Goal: Task Accomplishment & Management: Manage account settings

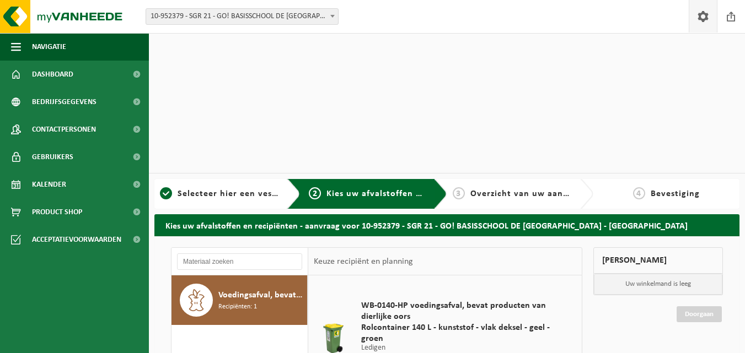
click at [707, 15] on span at bounding box center [703, 16] width 17 height 33
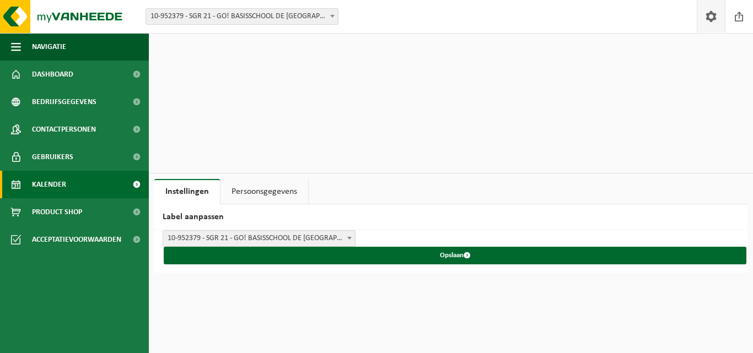
click at [41, 180] on span "Kalender" at bounding box center [49, 185] width 34 height 28
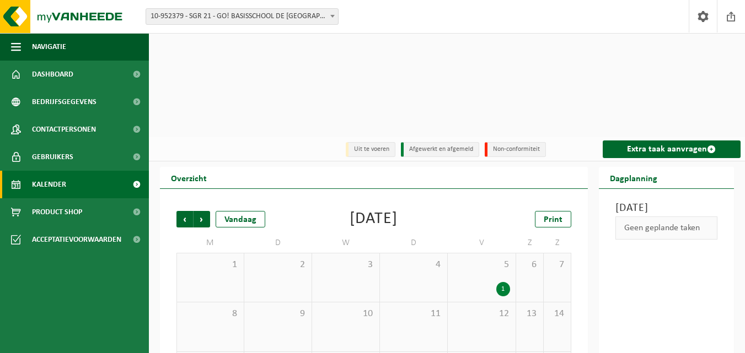
scroll to position [55, 0]
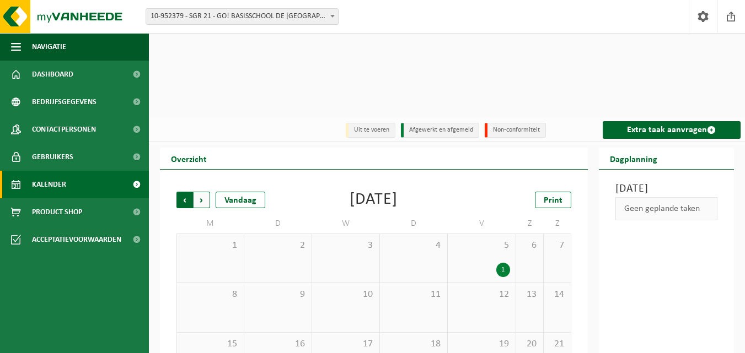
click at [203, 192] on span "Volgende" at bounding box center [202, 200] width 17 height 17
click at [187, 192] on span "Vorige" at bounding box center [184, 200] width 17 height 17
click at [273, 15] on span "10-952379 - SGR 21 - GO! BASISSCHOOL DE [GEOGRAPHIC_DATA] - [GEOGRAPHIC_DATA]" at bounding box center [242, 16] width 192 height 15
select select "143358"
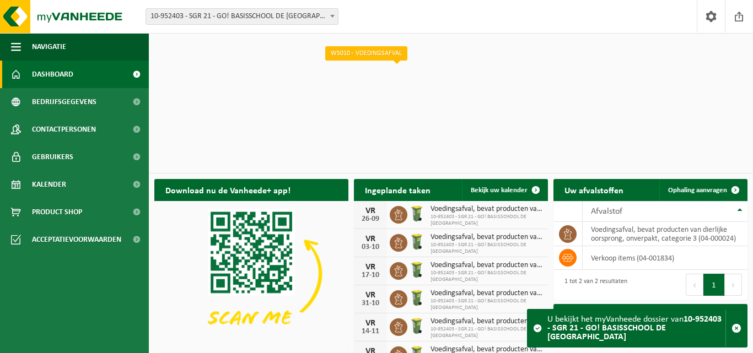
click at [401, 209] on icon at bounding box center [398, 214] width 11 height 11
click at [331, 17] on b at bounding box center [332, 16] width 4 height 3
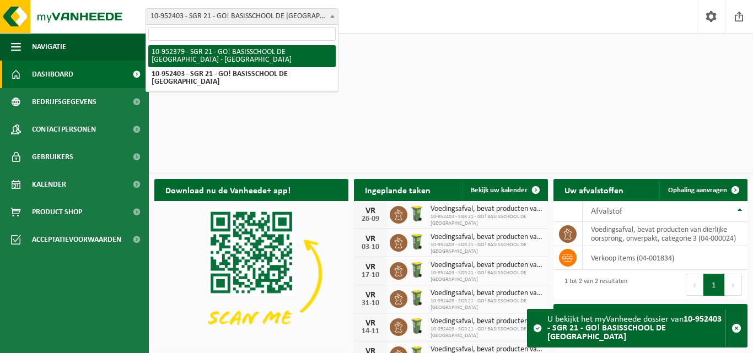
select select "143353"
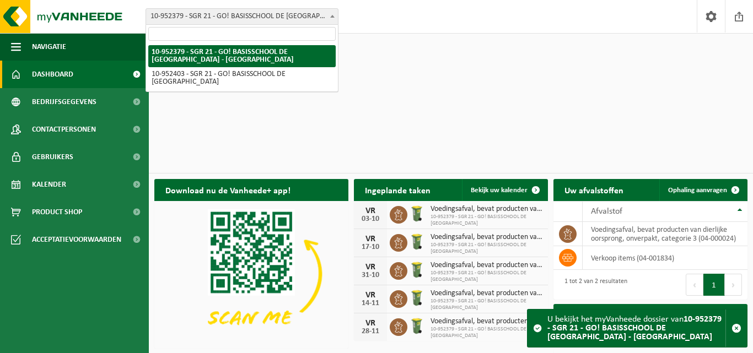
click at [324, 18] on span "10-952379 - SGR 21 - GO! BASISSCHOOL DE [GEOGRAPHIC_DATA] - [GEOGRAPHIC_DATA]" at bounding box center [242, 16] width 192 height 15
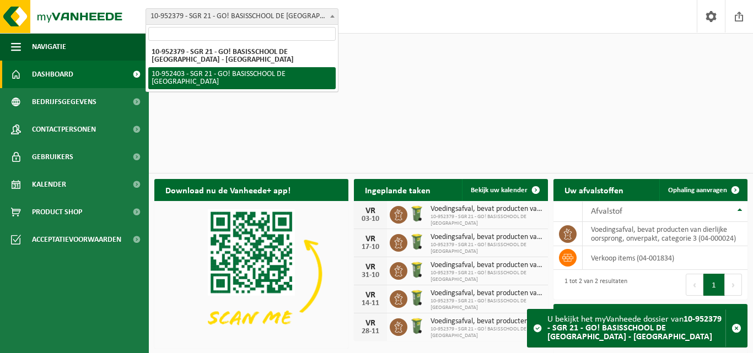
select select "143358"
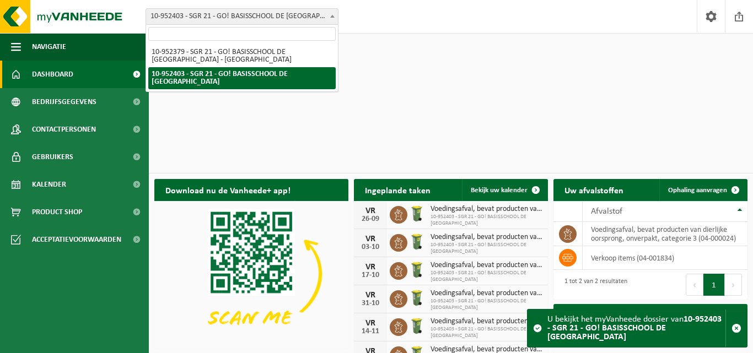
click at [324, 18] on span "10-952403 - SGR 21 - GO! BASISSCHOOL DE [GEOGRAPHIC_DATA]" at bounding box center [242, 16] width 192 height 15
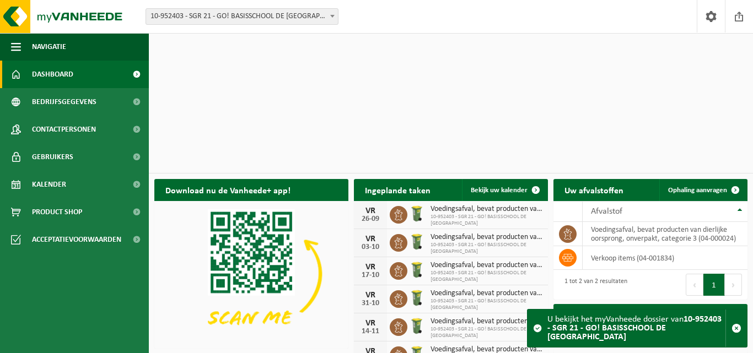
click at [317, 15] on span "10-952403 - SGR 21 - GO! BASISSCHOOL DE [GEOGRAPHIC_DATA]" at bounding box center [242, 16] width 192 height 15
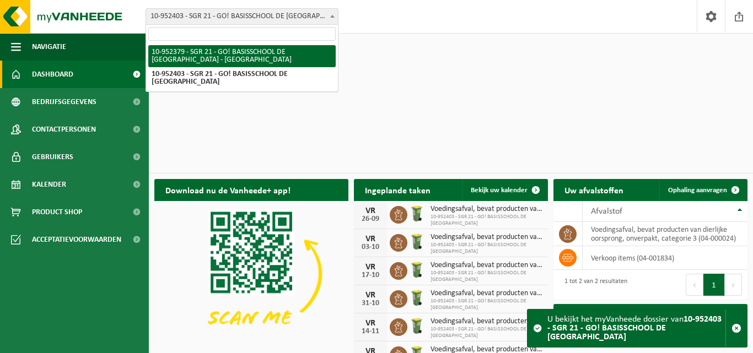
select select "143353"
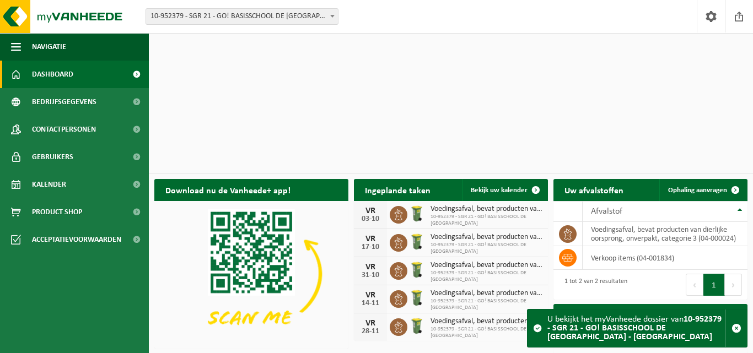
click at [332, 12] on span at bounding box center [332, 16] width 11 height 14
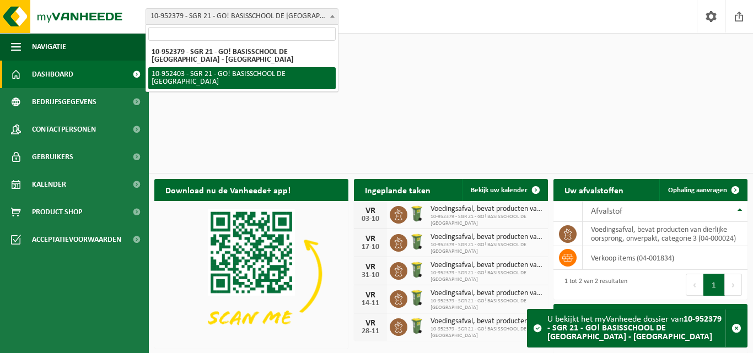
select select "143358"
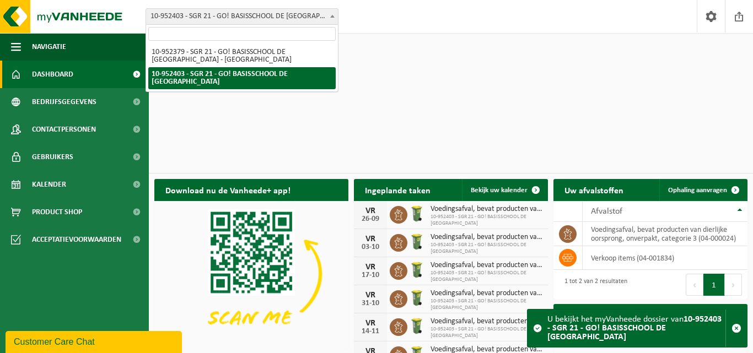
click at [335, 16] on span at bounding box center [332, 16] width 11 height 14
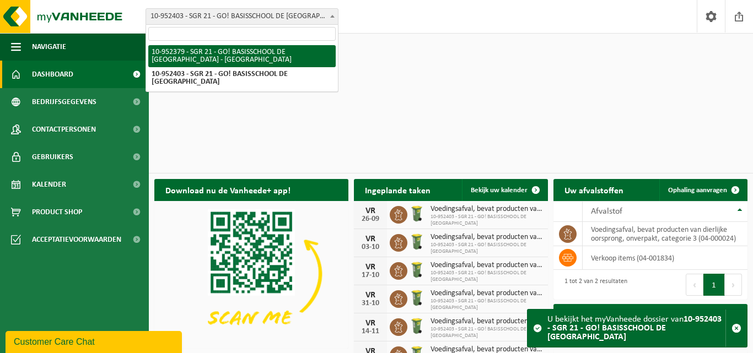
select select "143353"
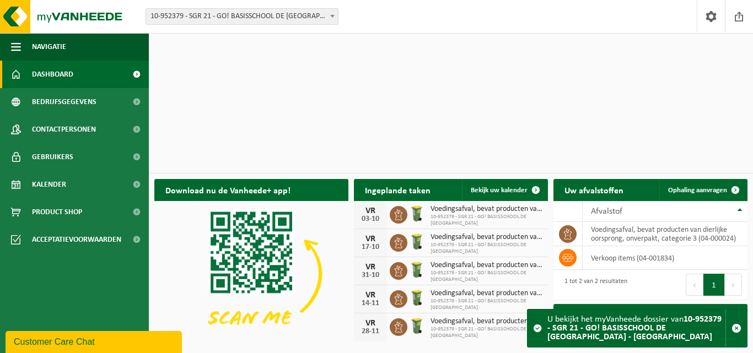
click at [325, 10] on span "10-952379 - SGR 21 - GO! BASISSCHOOL DE [GEOGRAPHIC_DATA] - [GEOGRAPHIC_DATA]" at bounding box center [242, 16] width 192 height 15
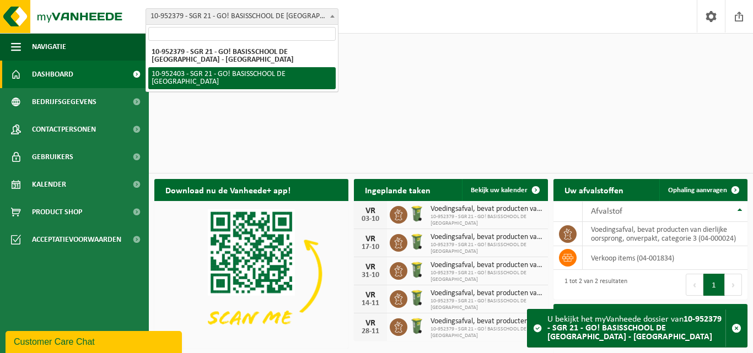
select select "143358"
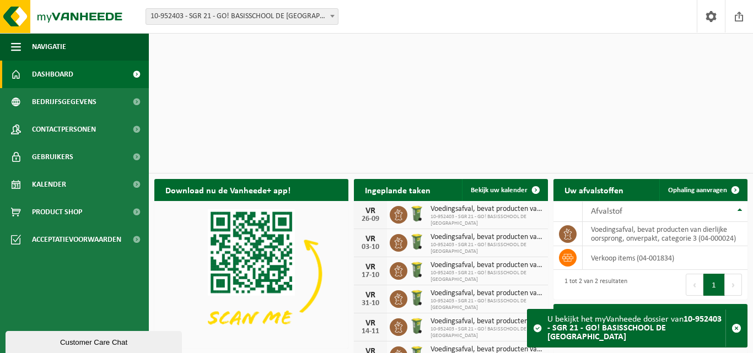
click at [334, 15] on b at bounding box center [332, 16] width 4 height 3
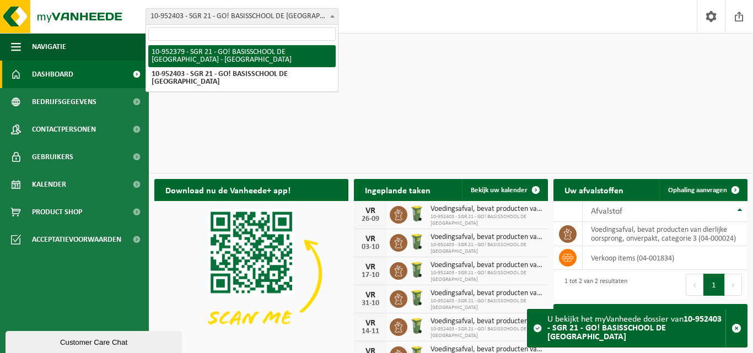
select select "143353"
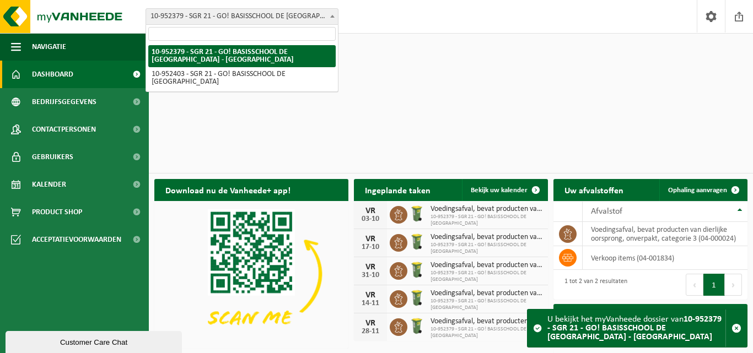
click at [289, 12] on span "10-952379 - SGR 21 - GO! BASISSCHOOL DE [GEOGRAPHIC_DATA] - [GEOGRAPHIC_DATA]" at bounding box center [242, 16] width 192 height 15
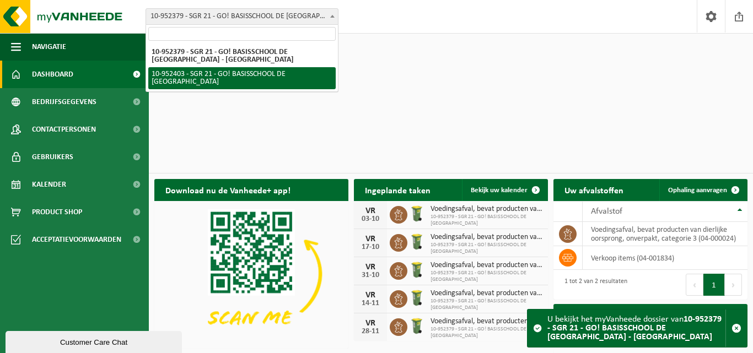
select select "143358"
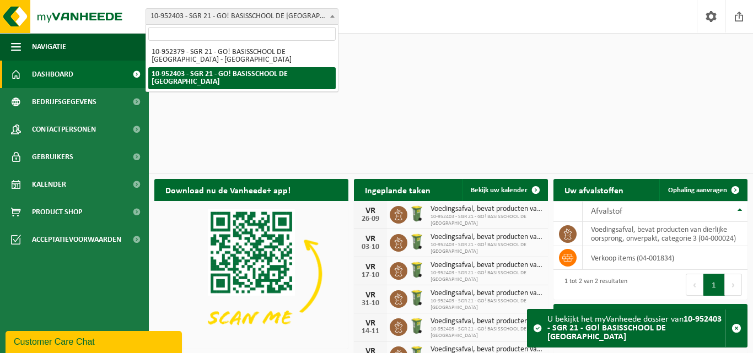
click at [291, 13] on span "10-952403 - SGR 21 - GO! BASISSCHOOL DE [GEOGRAPHIC_DATA]" at bounding box center [242, 16] width 192 height 15
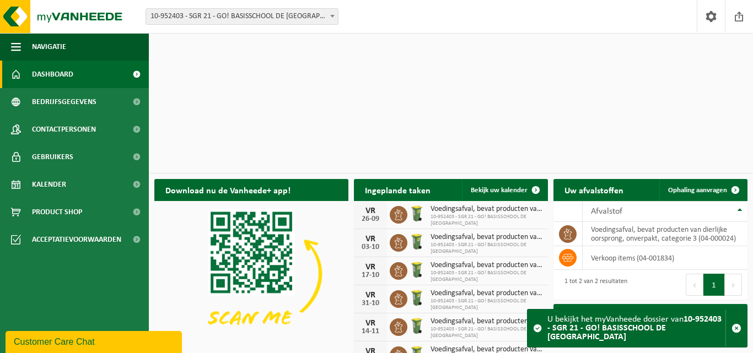
click at [331, 19] on span at bounding box center [332, 16] width 11 height 14
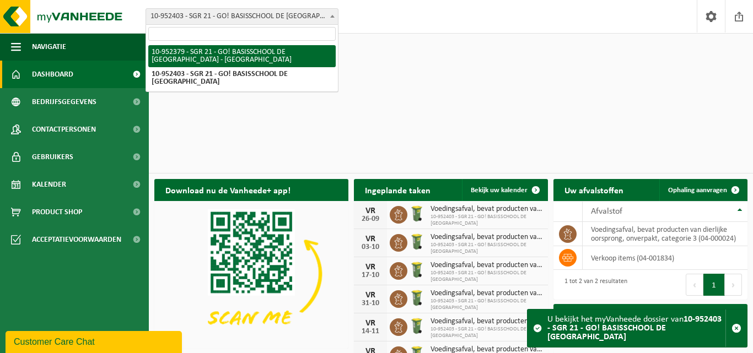
select select "143353"
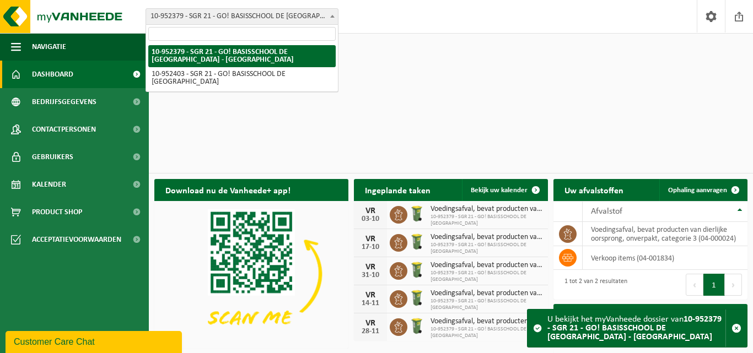
click at [332, 18] on span at bounding box center [332, 16] width 11 height 14
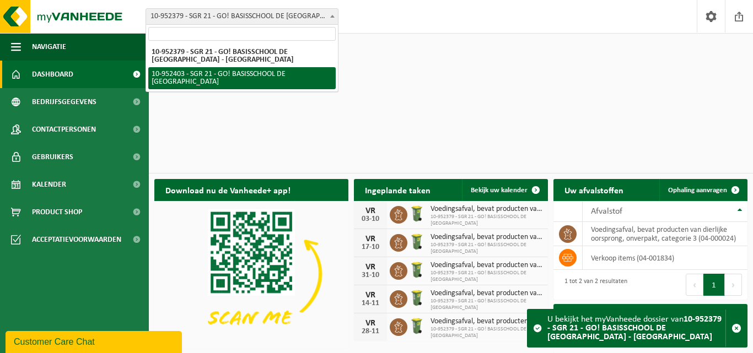
select select "143358"
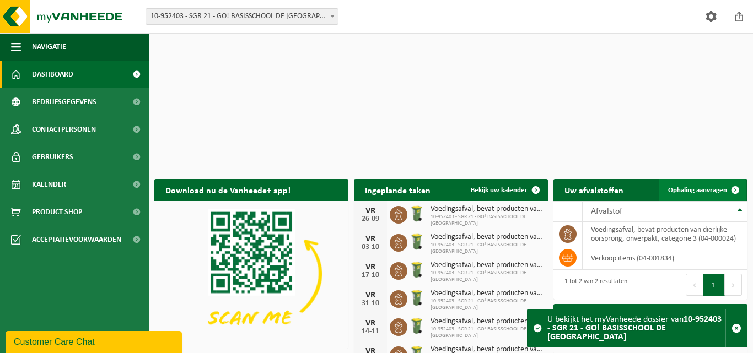
click at [701, 179] on link "Ophaling aanvragen" at bounding box center [702, 190] width 87 height 22
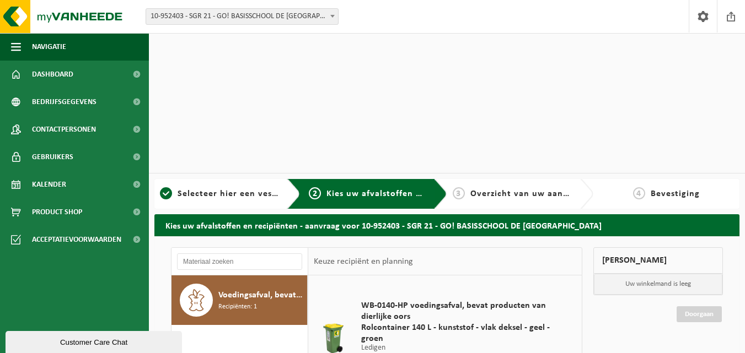
click at [329, 19] on span at bounding box center [332, 16] width 11 height 14
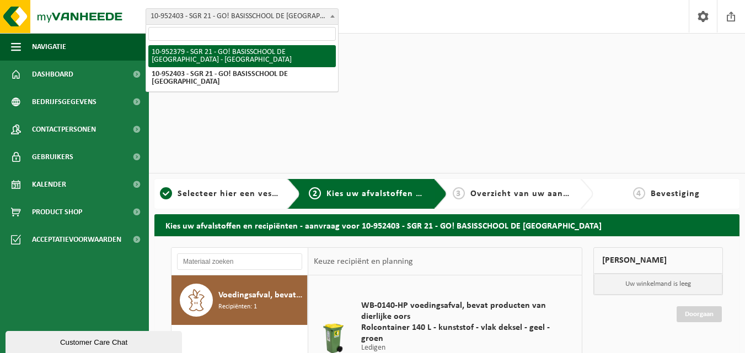
select select "143353"
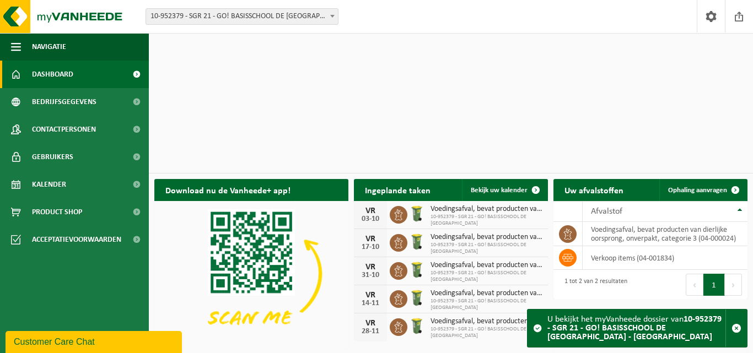
click at [420, 261] on html "Inloggen Laden.. Vestiging: 10-952379 - SGR 21 - GO! BASISSCHOOL DE WERELDBRUG …" at bounding box center [376, 176] width 753 height 353
click at [429, 203] on div "Voedingsafval, bevat producten van dierlijke oorsprong, onverpakt, categorie 3 …" at bounding box center [483, 215] width 117 height 24
click at [445, 205] on span "Voedingsafval, bevat producten van dierlijke oorsprong, onverpakt, categorie 3" at bounding box center [487, 209] width 112 height 9
click at [538, 179] on span at bounding box center [536, 190] width 22 height 22
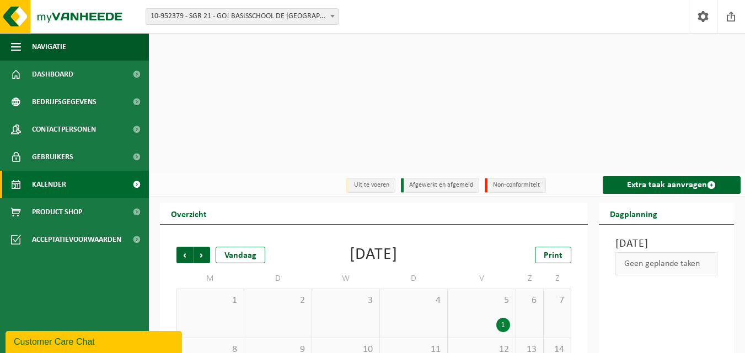
click at [504, 289] on div "5 1" at bounding box center [481, 313] width 67 height 49
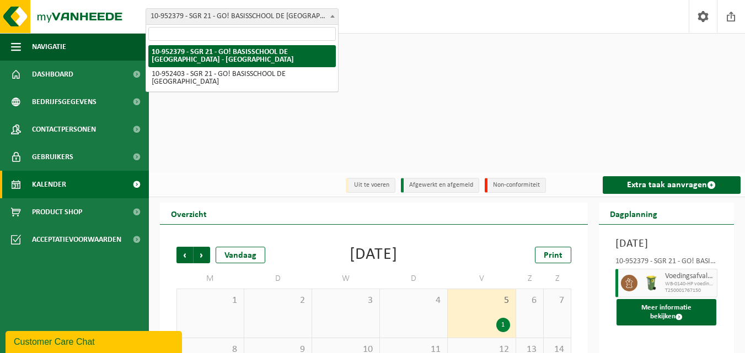
click at [332, 19] on span at bounding box center [332, 16] width 11 height 14
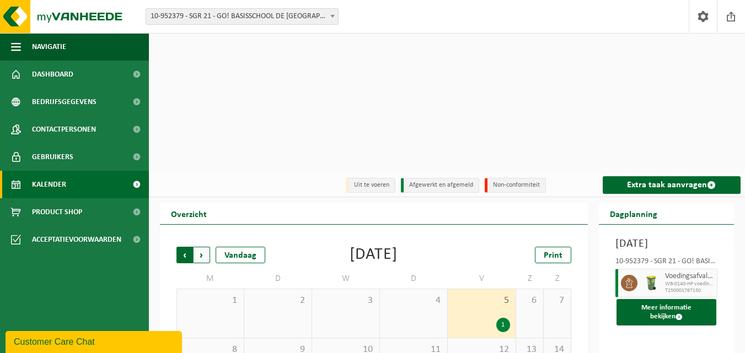
click at [208, 247] on span "Volgende" at bounding box center [202, 255] width 17 height 17
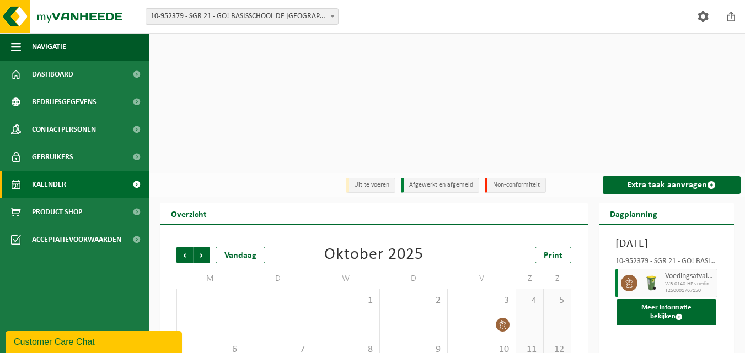
click at [288, 18] on span "10-952379 - SGR 21 - GO! BASISSCHOOL DE [GEOGRAPHIC_DATA] - [GEOGRAPHIC_DATA]" at bounding box center [242, 16] width 192 height 15
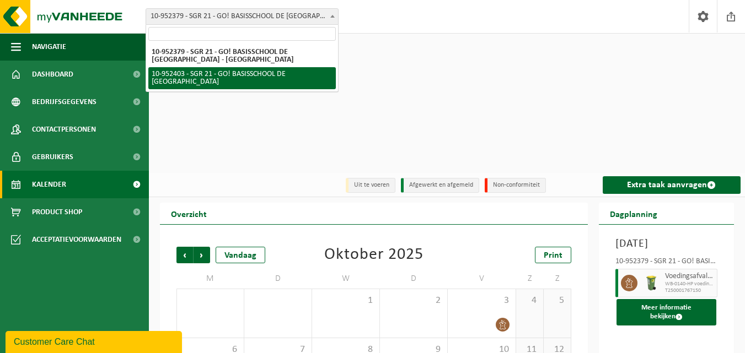
select select "143358"
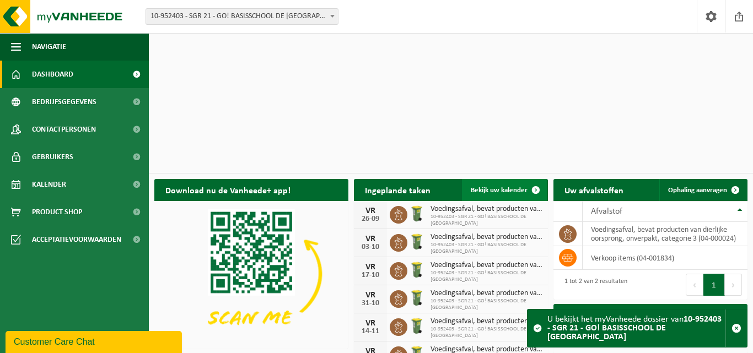
click at [522, 187] on span "Bekijk uw kalender" at bounding box center [499, 190] width 57 height 7
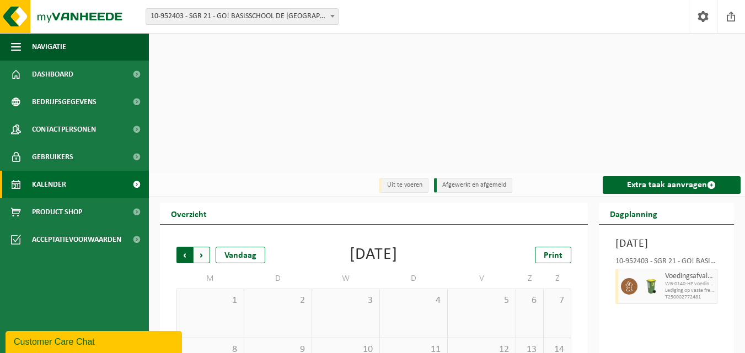
click at [203, 247] on span "Volgende" at bounding box center [202, 255] width 17 height 17
click at [485, 318] on div at bounding box center [481, 325] width 56 height 15
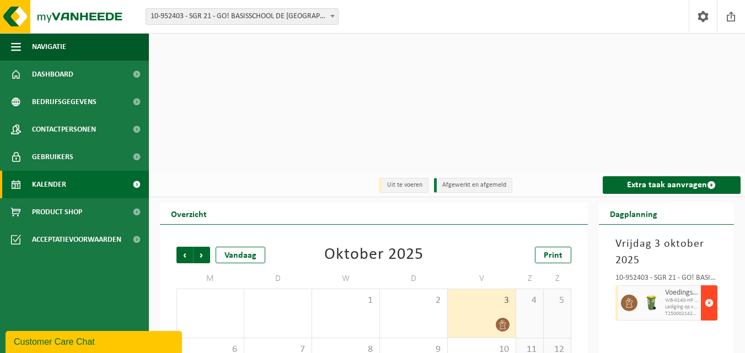
click at [708, 292] on span "button" at bounding box center [709, 303] width 9 height 22
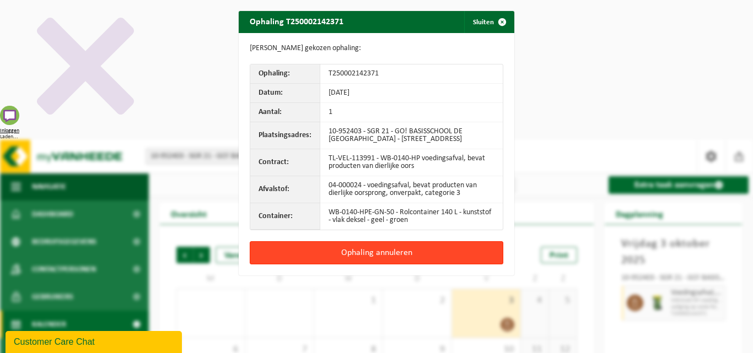
click at [372, 256] on button "Ophaling annuleren" at bounding box center [377, 252] width 254 height 23
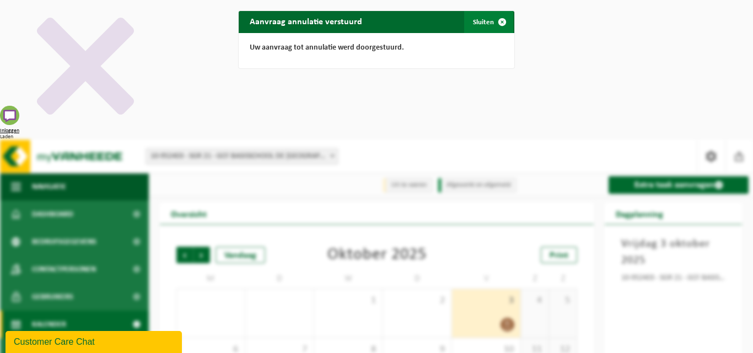
click at [498, 23] on span "button" at bounding box center [502, 22] width 22 height 22
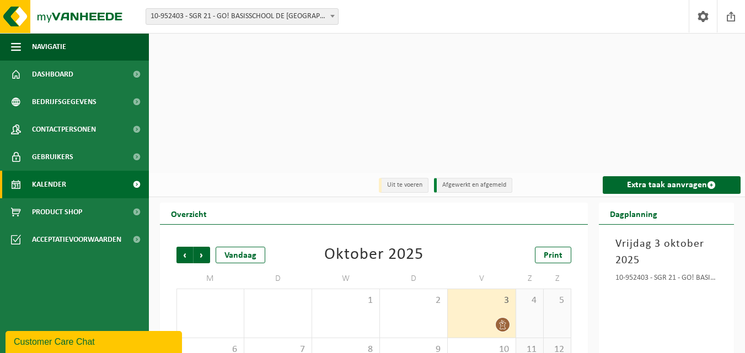
click at [502, 320] on icon at bounding box center [502, 324] width 9 height 9
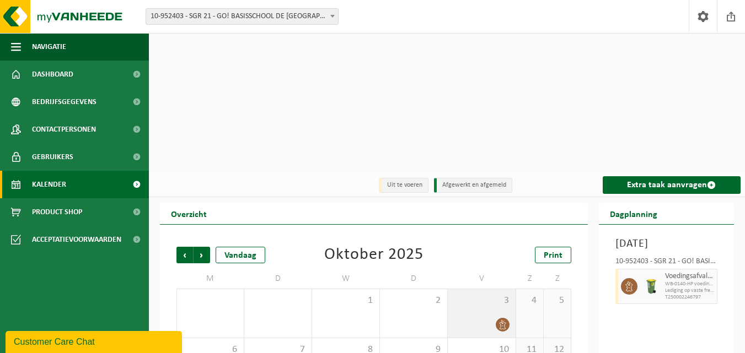
click at [492, 318] on div at bounding box center [481, 325] width 56 height 15
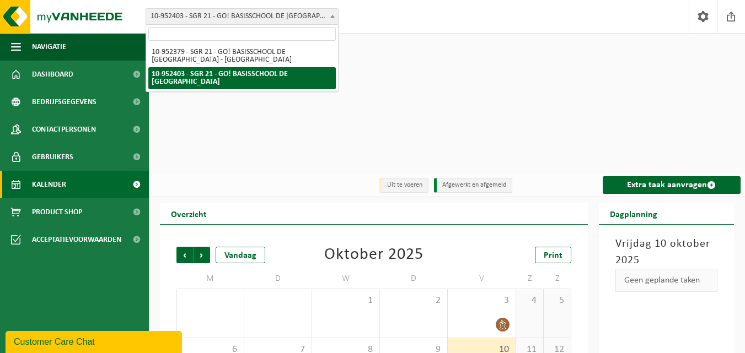
click at [327, 17] on span at bounding box center [332, 16] width 11 height 14
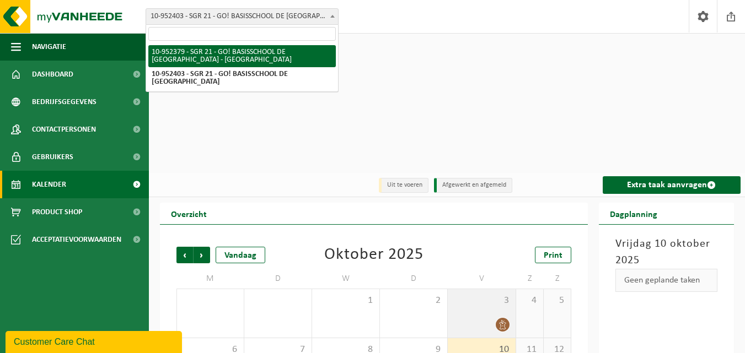
click at [491, 318] on div at bounding box center [481, 325] width 56 height 15
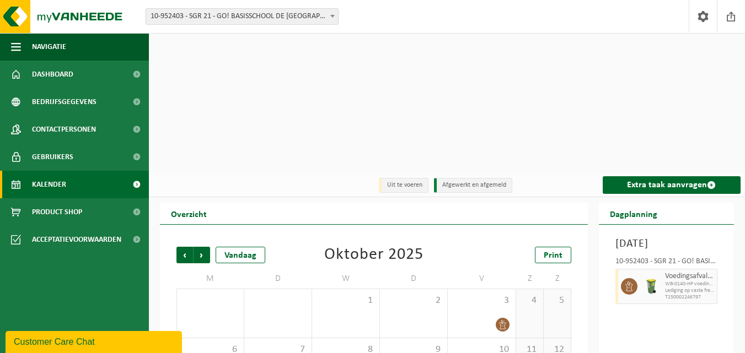
click at [297, 16] on span "10-952403 - SGR 21 - GO! BASISSCHOOL DE [GEOGRAPHIC_DATA]" at bounding box center [242, 16] width 192 height 15
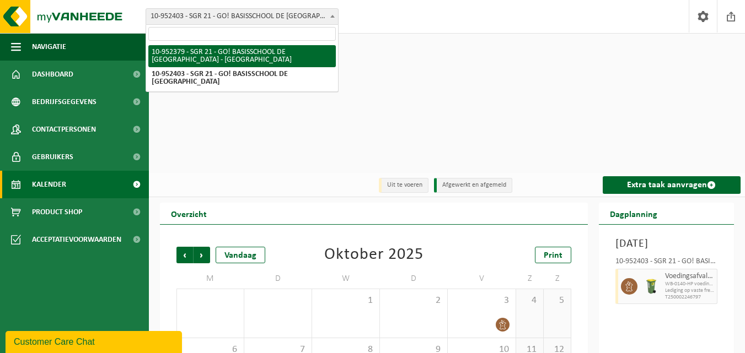
select select "143353"
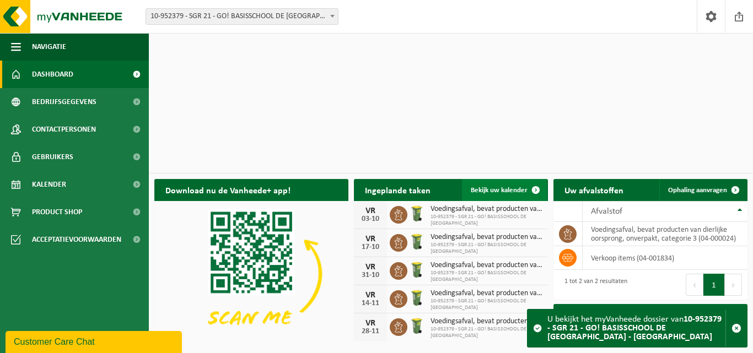
click at [518, 187] on span "Bekijk uw kalender" at bounding box center [499, 190] width 57 height 7
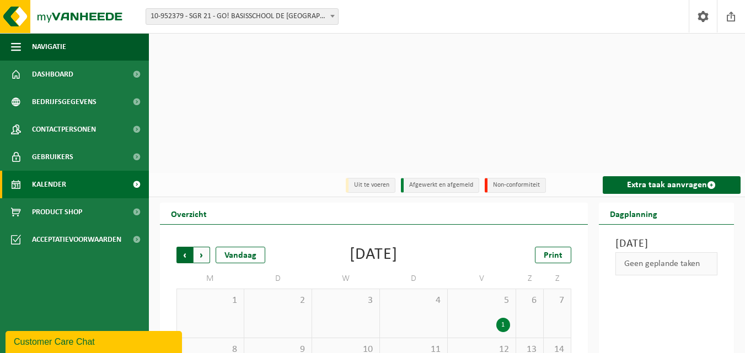
click at [206, 247] on span "Volgende" at bounding box center [202, 255] width 17 height 17
click at [503, 320] on icon at bounding box center [502, 324] width 9 height 9
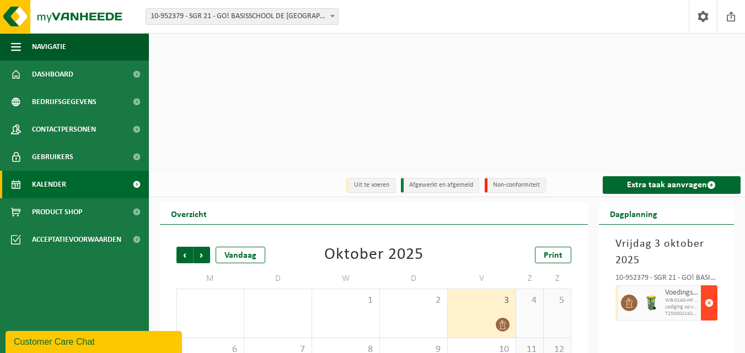
click at [707, 292] on span "button" at bounding box center [709, 303] width 9 height 22
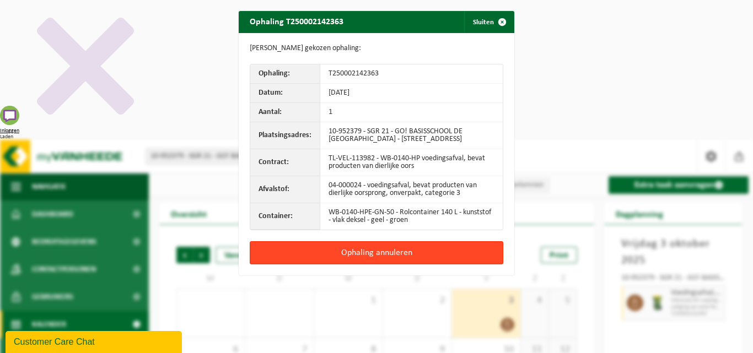
click at [373, 262] on button "Ophaling annuleren" at bounding box center [377, 252] width 254 height 23
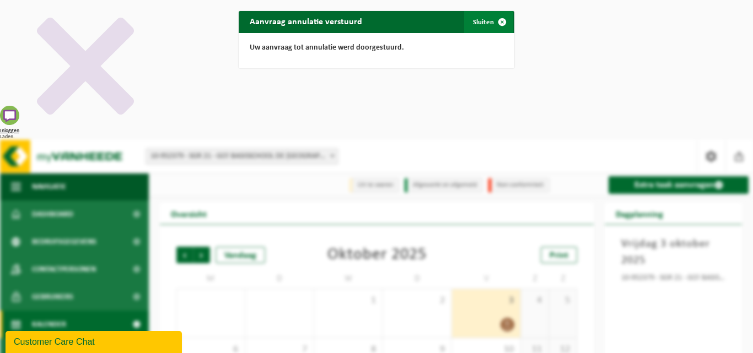
click at [498, 22] on span "button" at bounding box center [502, 22] width 22 height 22
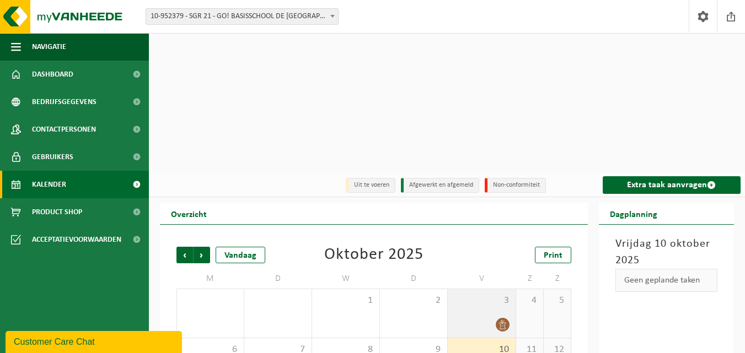
click at [491, 295] on span "3" at bounding box center [481, 301] width 56 height 12
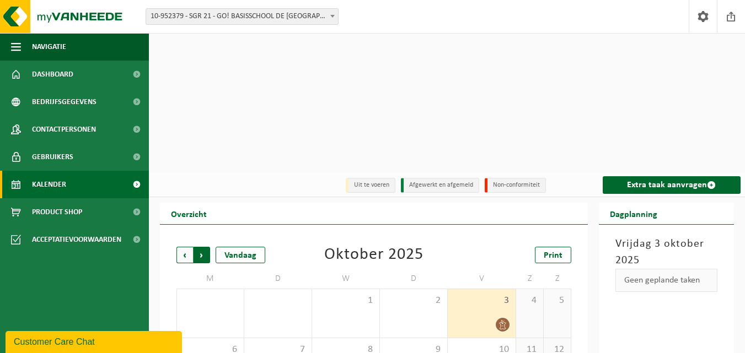
click at [183, 247] on span "Vorige" at bounding box center [184, 255] width 17 height 17
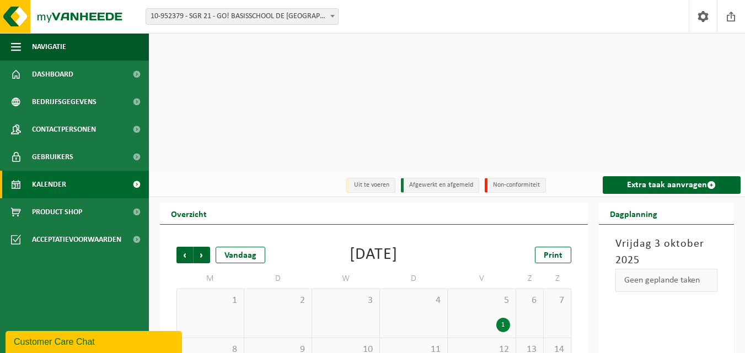
click at [325, 14] on span "10-952379 - SGR 21 - GO! BASISSCHOOL DE [GEOGRAPHIC_DATA] - [GEOGRAPHIC_DATA]" at bounding box center [242, 16] width 192 height 15
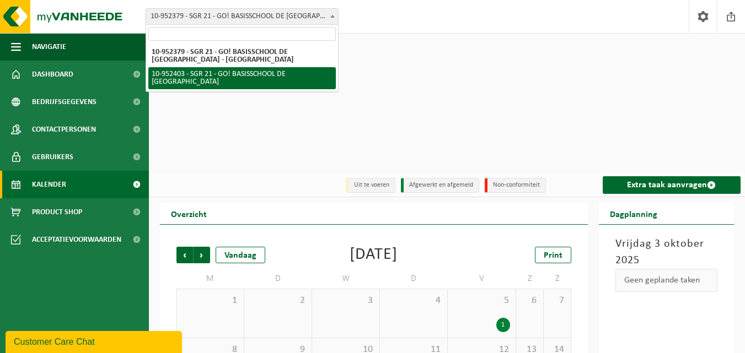
select select "143358"
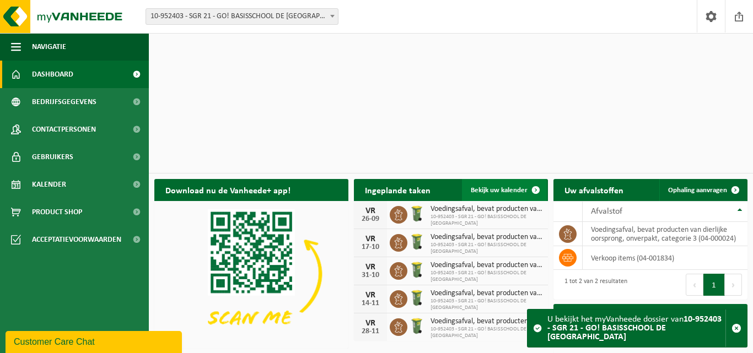
click at [520, 187] on span "Bekijk uw kalender" at bounding box center [499, 190] width 57 height 7
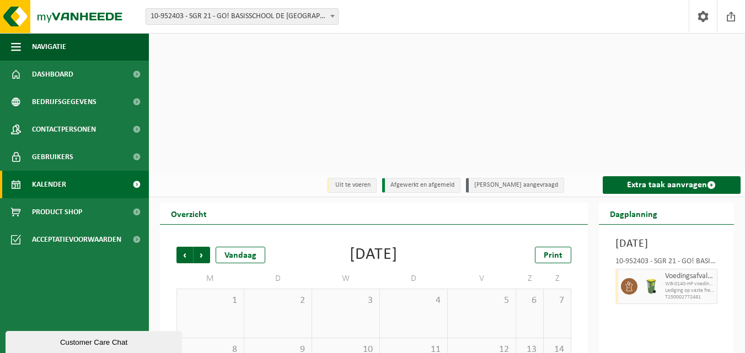
click at [641, 288] on div "Vrijdag 26 september 2025 10-952403 - SGR 21 - GO! BASISSCHOOL DE BROEBELSCHOOL…" at bounding box center [666, 356] width 135 height 262
click at [203, 247] on span "Volgende" at bounding box center [202, 255] width 17 height 17
click at [303, 18] on span "10-952403 - SGR 21 - GO! BASISSCHOOL DE [GEOGRAPHIC_DATA]" at bounding box center [242, 16] width 192 height 15
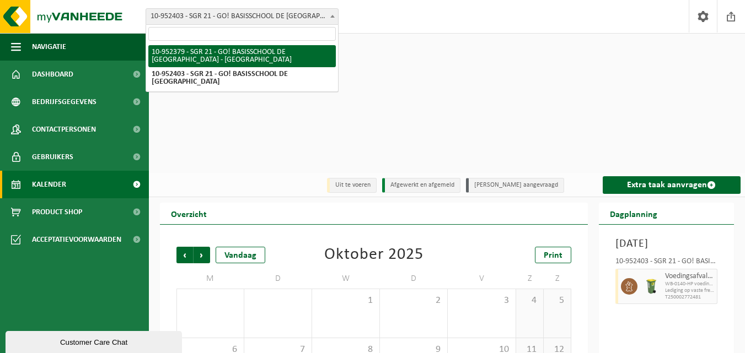
select select "143353"
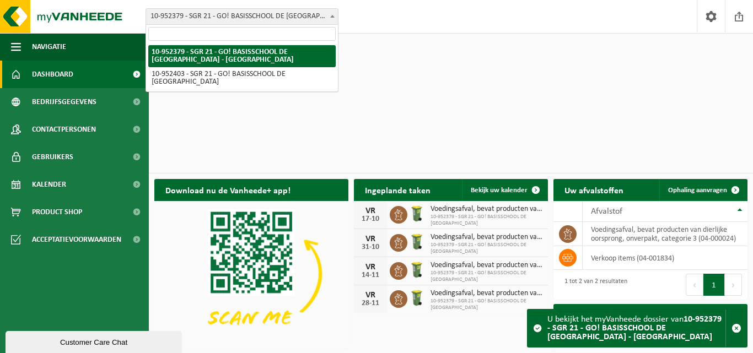
click at [309, 12] on span "10-952379 - SGR 21 - GO! BASISSCHOOL DE [GEOGRAPHIC_DATA] - [GEOGRAPHIC_DATA]" at bounding box center [242, 16] width 192 height 15
click at [511, 187] on span "Bekijk uw kalender" at bounding box center [499, 190] width 57 height 7
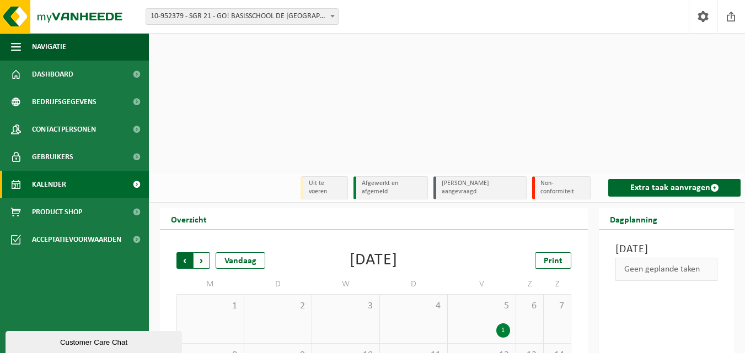
click at [200, 253] on span "Volgende" at bounding box center [202, 261] width 17 height 17
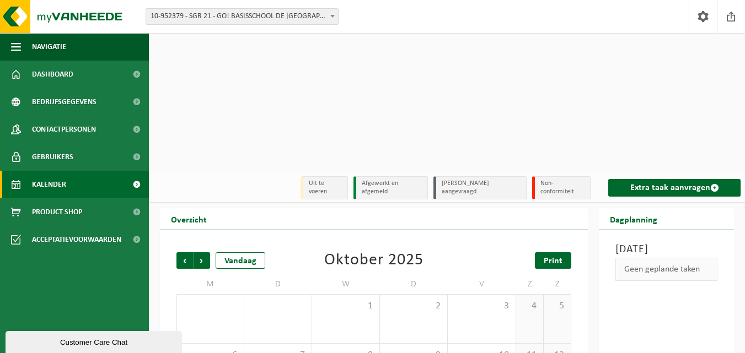
click at [560, 257] on span "Print" at bounding box center [553, 261] width 19 height 9
